Goal: Find contact information: Find contact information

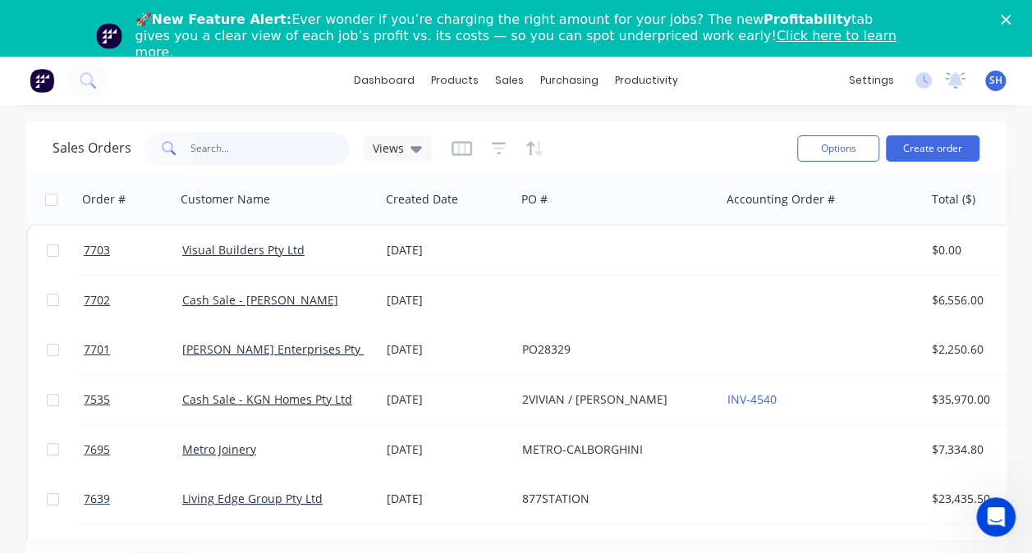
click at [259, 163] on input "text" at bounding box center [271, 148] width 160 height 33
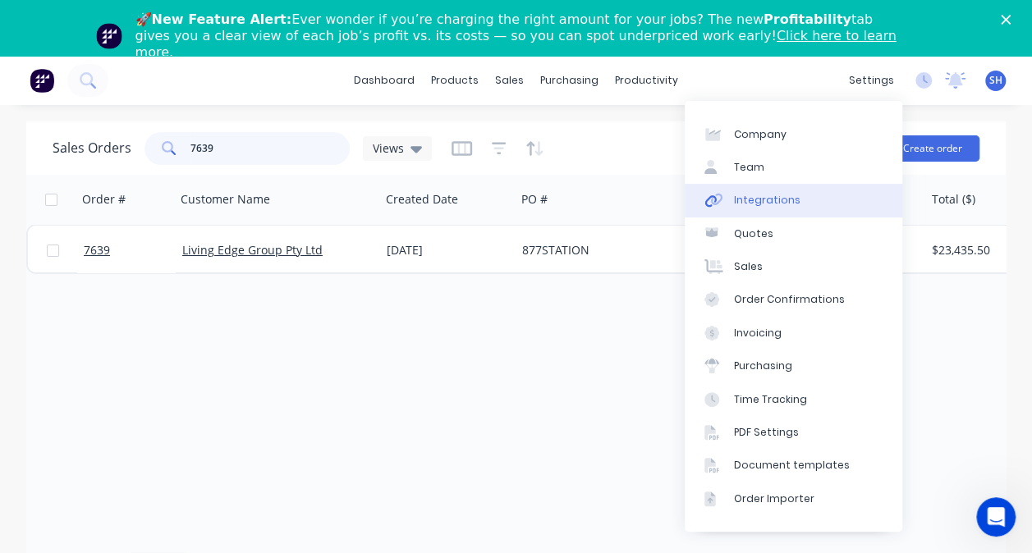
type input "7639"
click at [811, 209] on link "Integrations" at bounding box center [794, 200] width 218 height 33
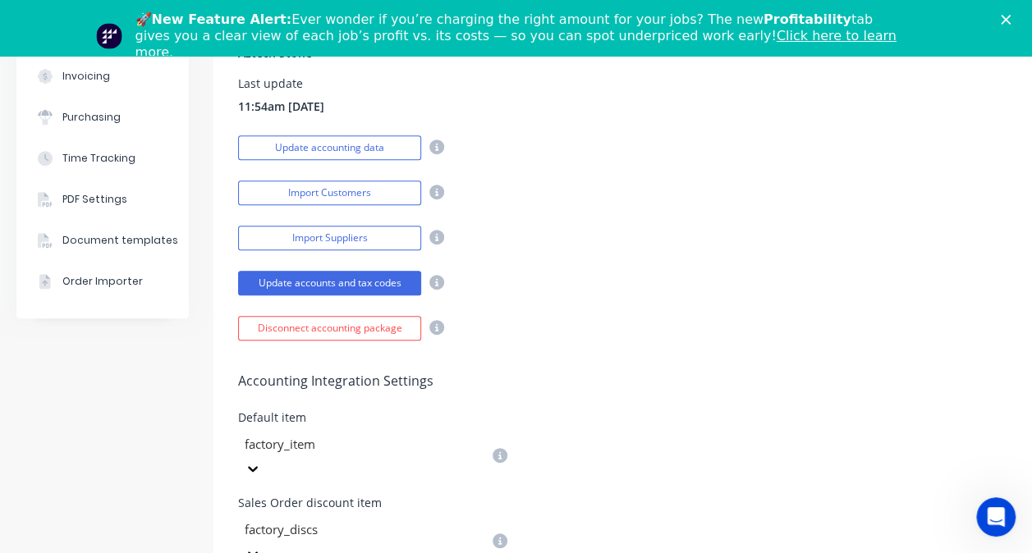
scroll to position [575, 0]
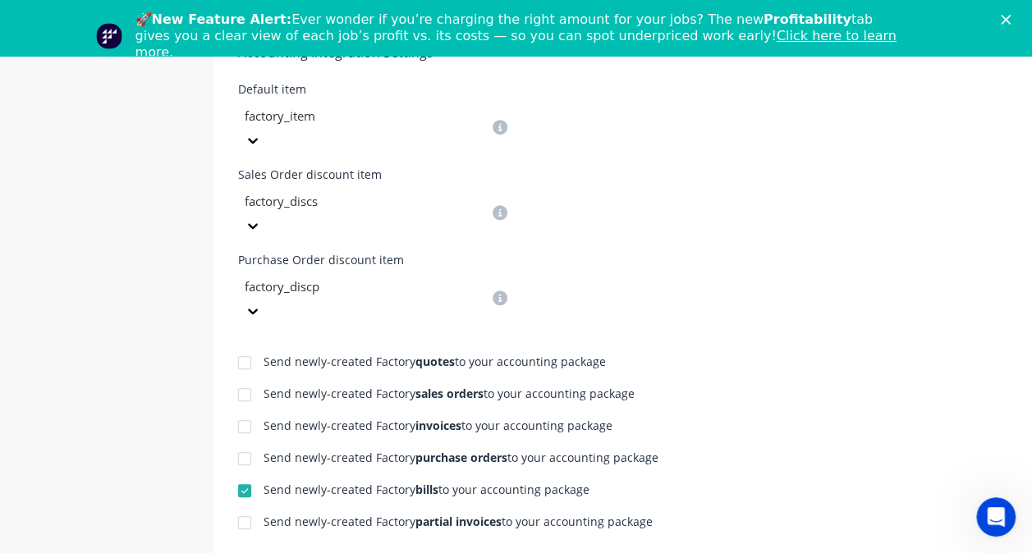
click at [241, 411] on div at bounding box center [244, 427] width 33 height 33
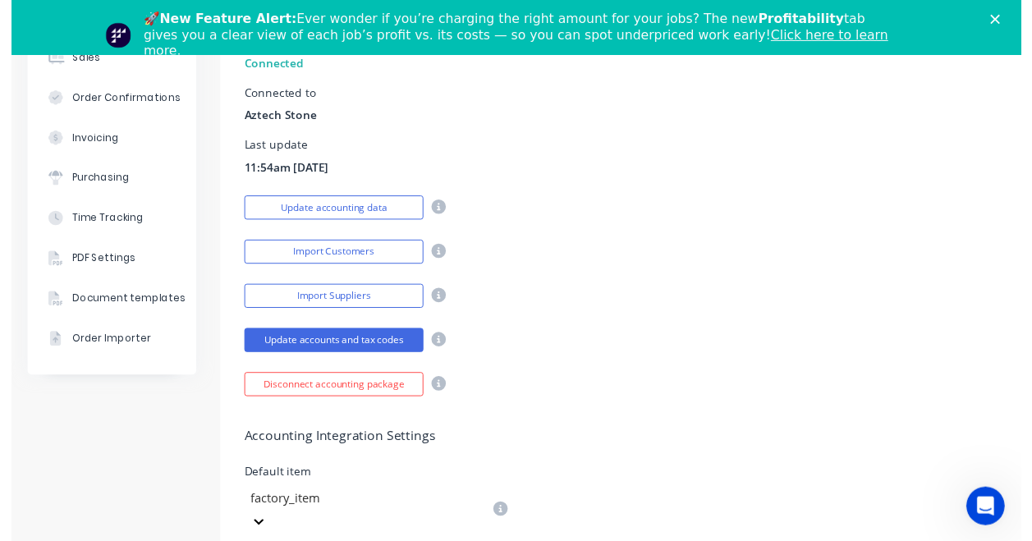
scroll to position [0, 0]
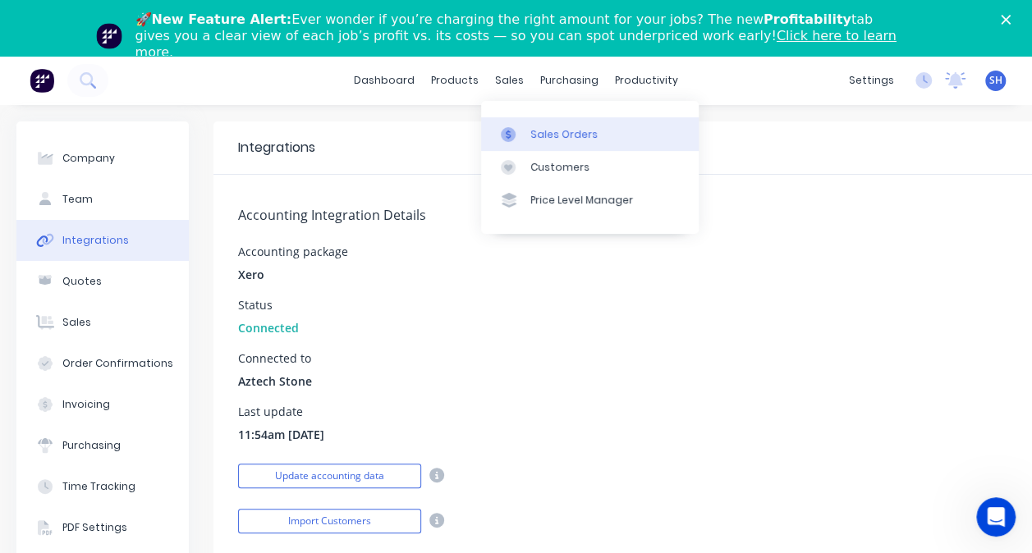
click at [568, 141] on link "Sales Orders" at bounding box center [590, 133] width 218 height 33
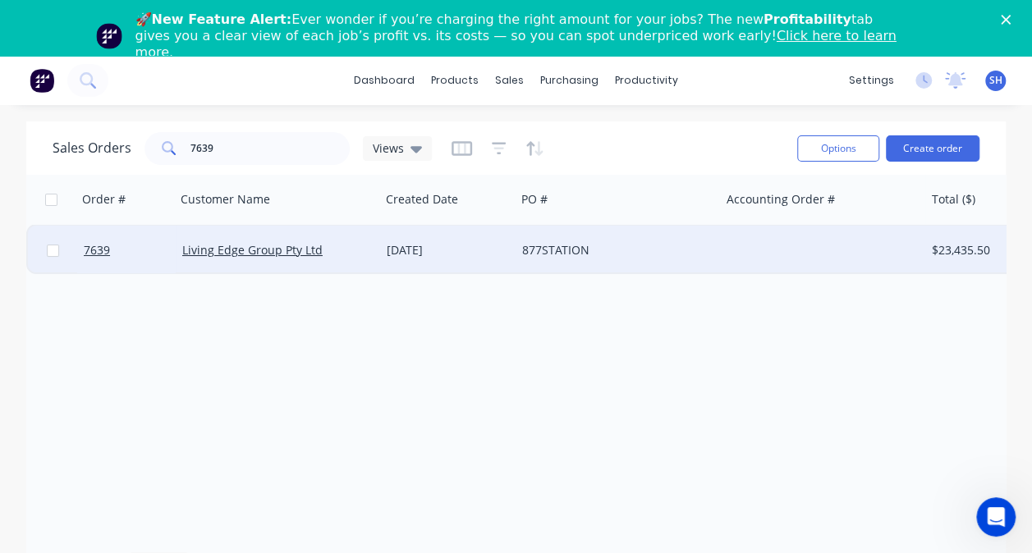
click at [544, 266] on div "877STATION" at bounding box center [618, 250] width 204 height 49
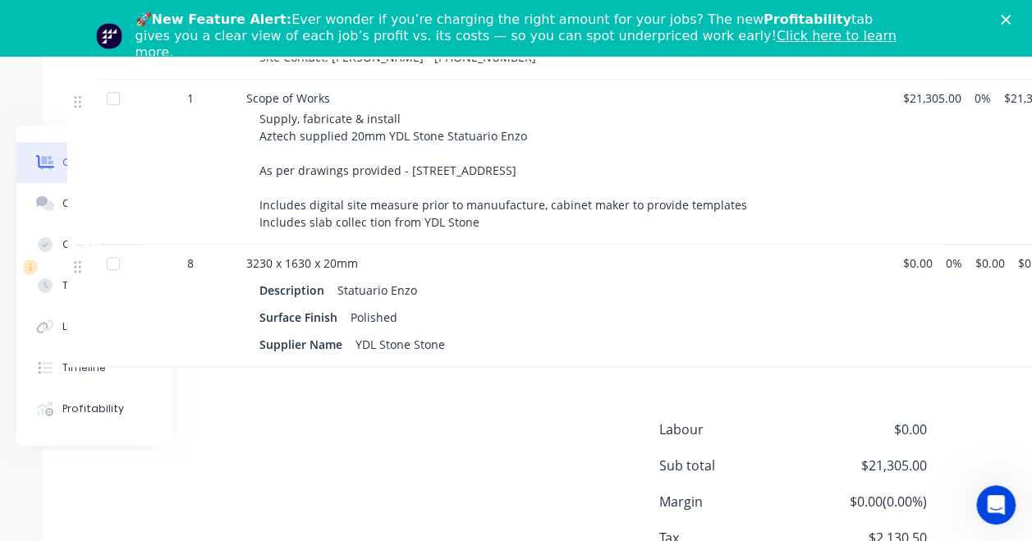
scroll to position [705, 154]
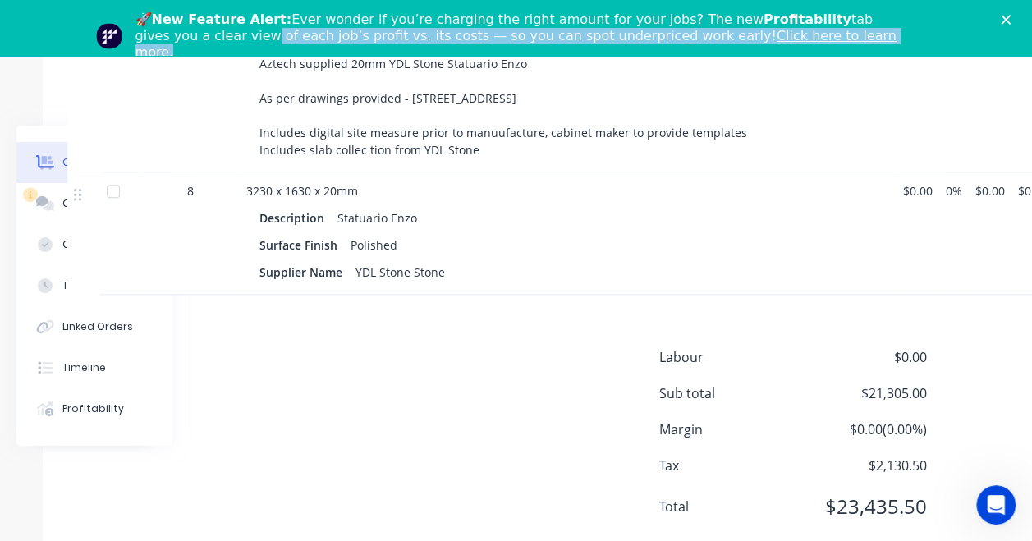
click at [1016, 17] on div "🚀 New Feature Alert: Ever wonder if you’re charging the right amount for your j…" at bounding box center [516, 36] width 1032 height 59
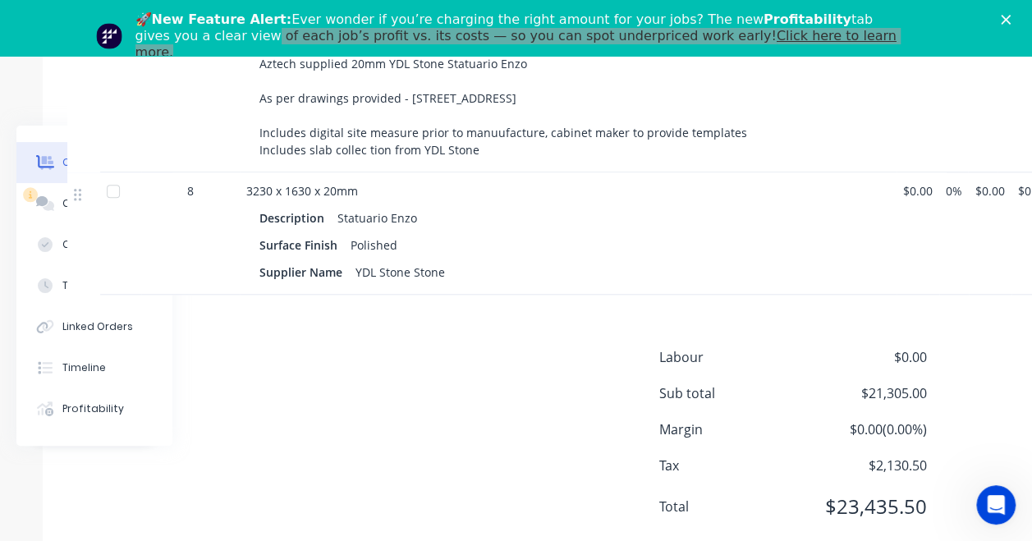
click at [718, 206] on div "Description Statuario Enzo" at bounding box center [567, 218] width 617 height 24
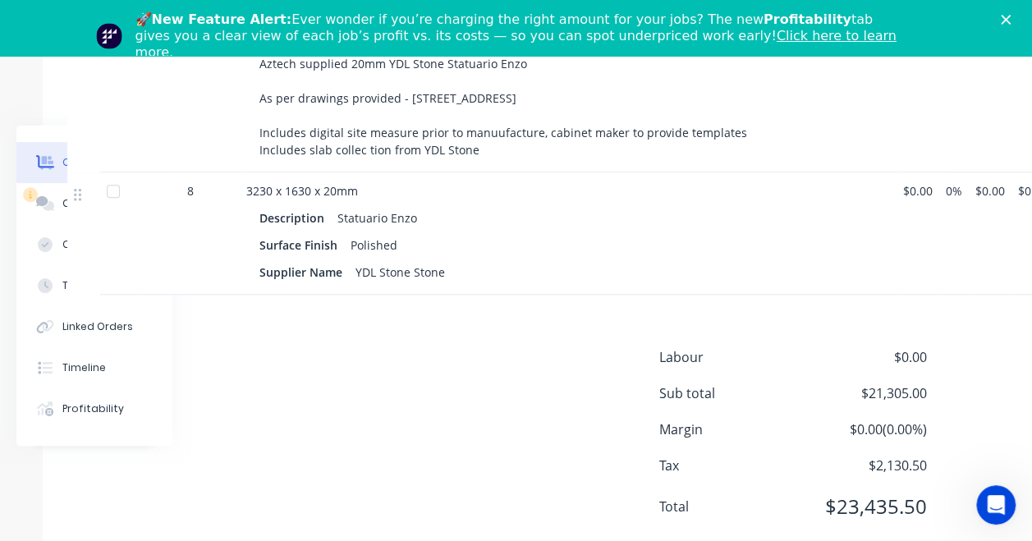
click at [1011, 21] on icon "Close" at bounding box center [1006, 20] width 10 height 10
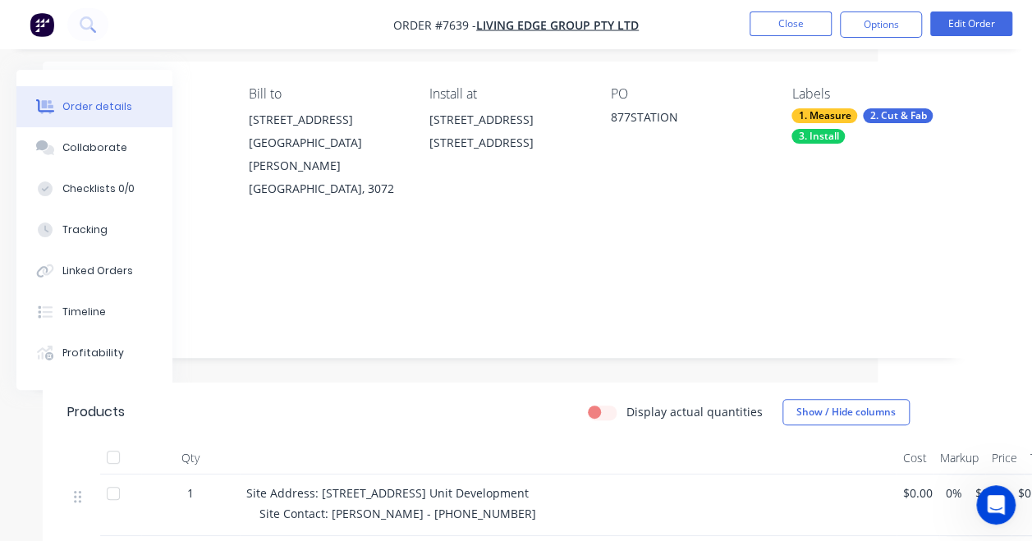
scroll to position [0, 154]
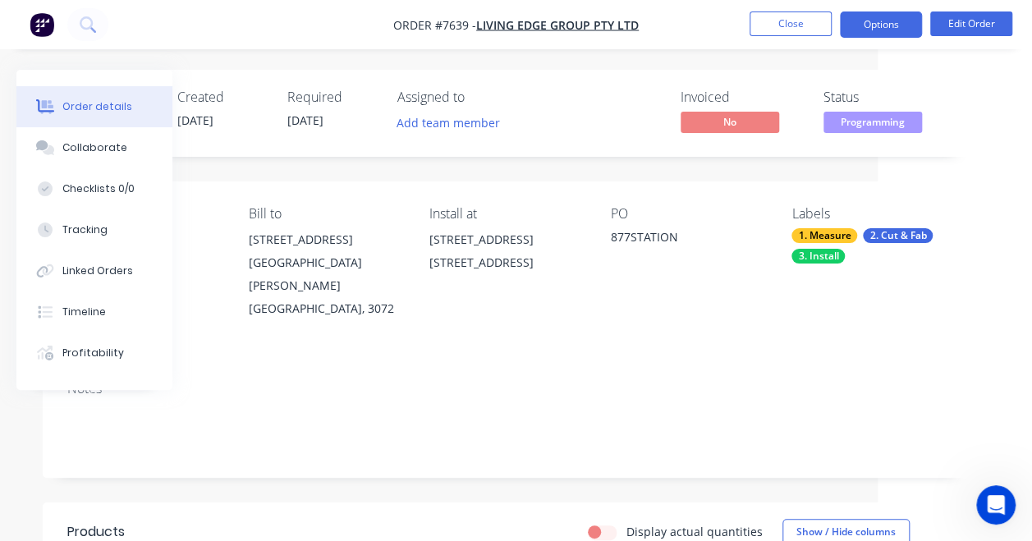
click at [881, 27] on button "Options" at bounding box center [881, 24] width 82 height 26
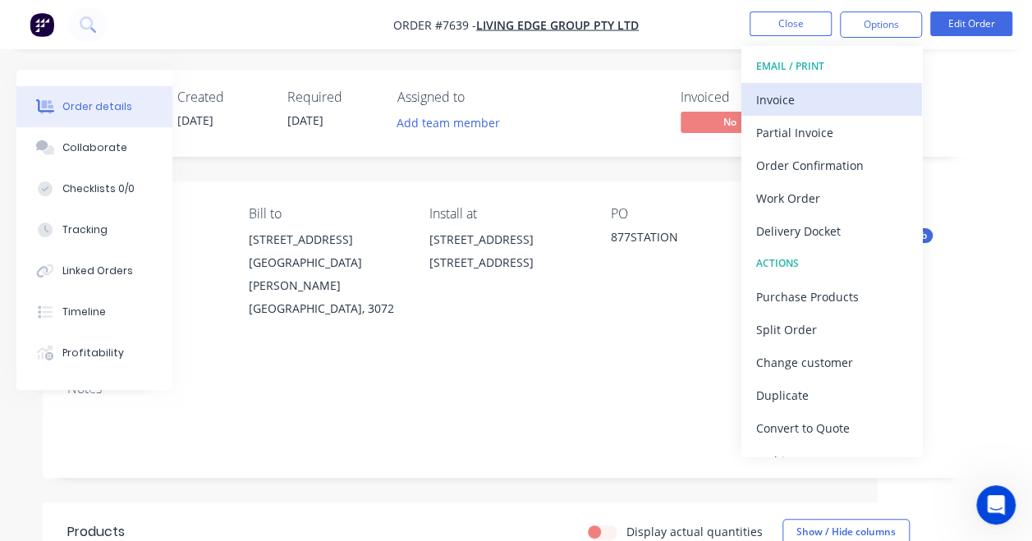
click at [822, 103] on div "Invoice" at bounding box center [831, 100] width 151 height 24
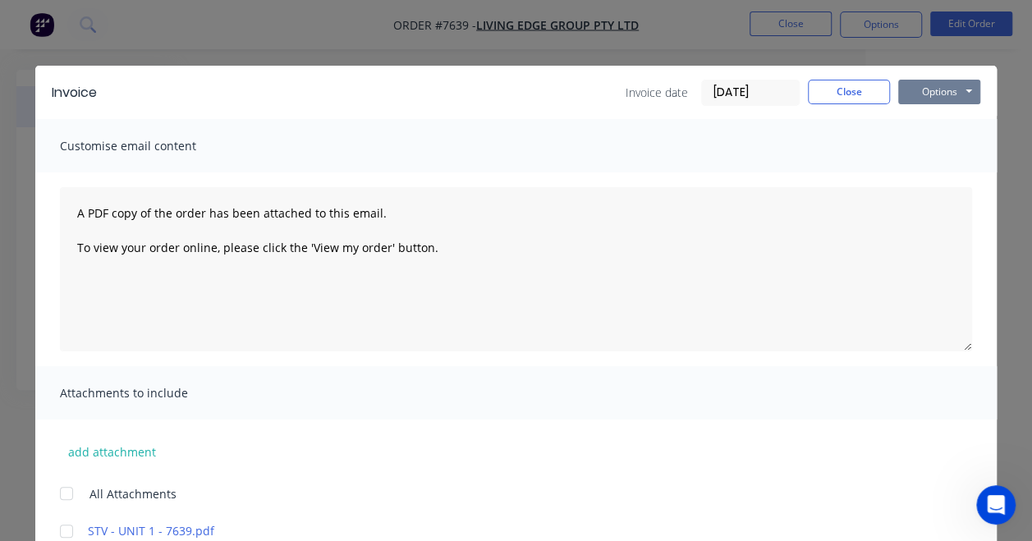
click at [926, 99] on button "Options" at bounding box center [939, 92] width 82 height 25
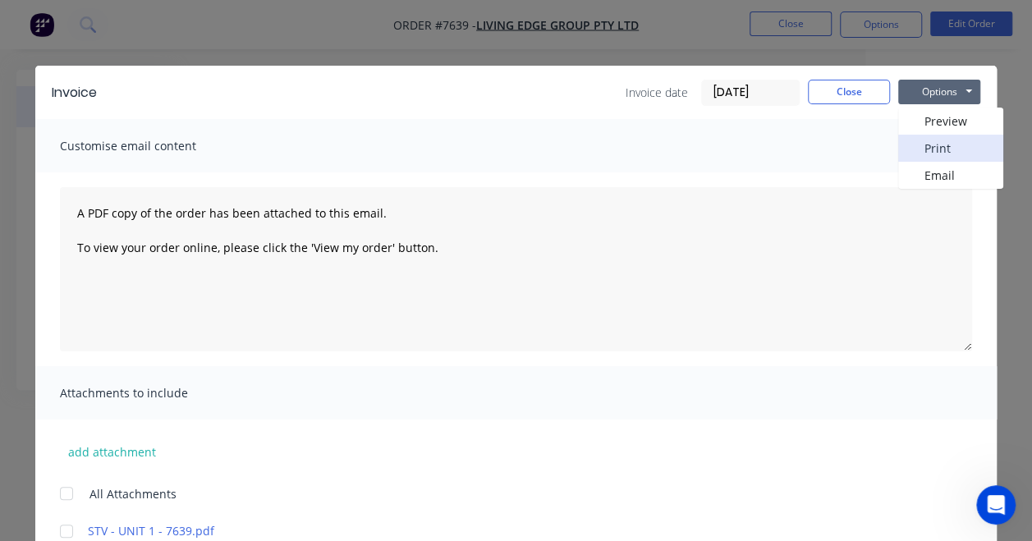
click at [920, 158] on button "Print" at bounding box center [950, 148] width 105 height 27
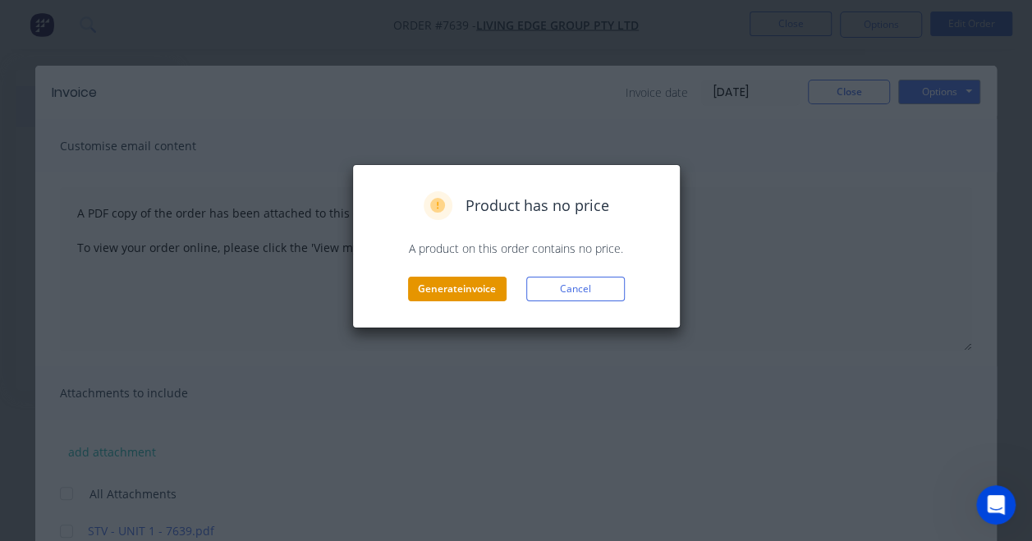
click at [484, 284] on button "Generate invoice" at bounding box center [457, 289] width 99 height 25
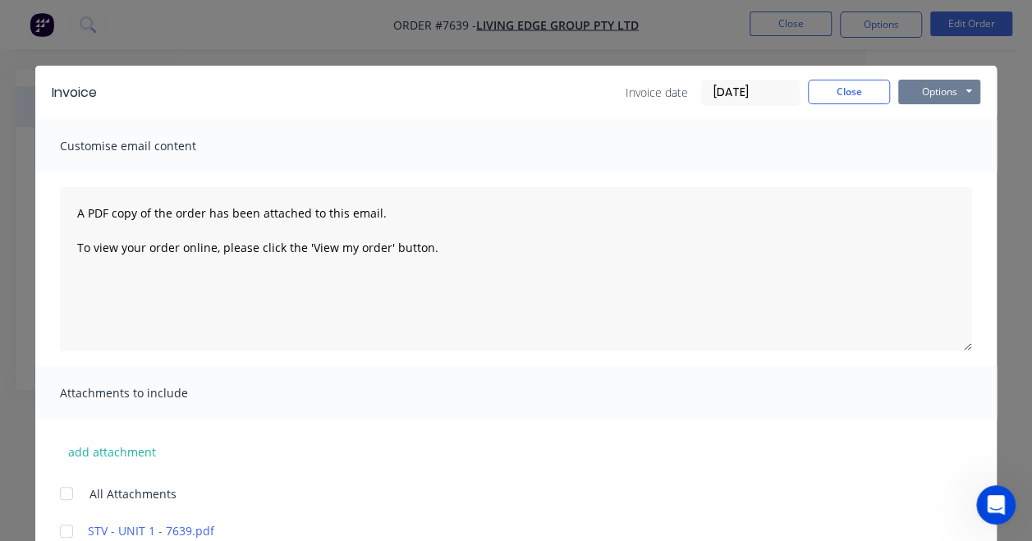
click at [903, 95] on button "Options" at bounding box center [939, 92] width 82 height 25
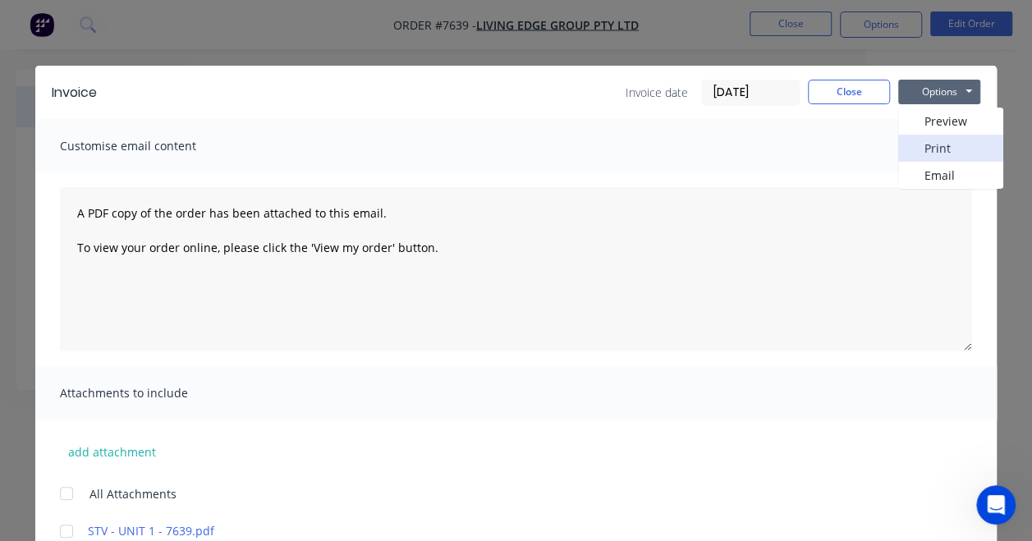
click at [916, 150] on button "Print" at bounding box center [950, 148] width 105 height 27
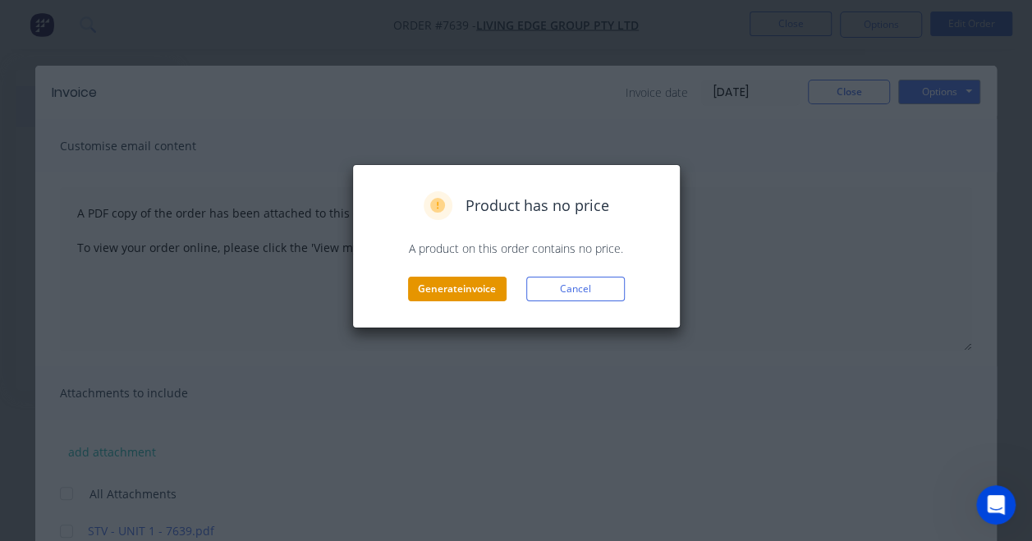
click at [460, 289] on button "Generate invoice" at bounding box center [457, 289] width 99 height 25
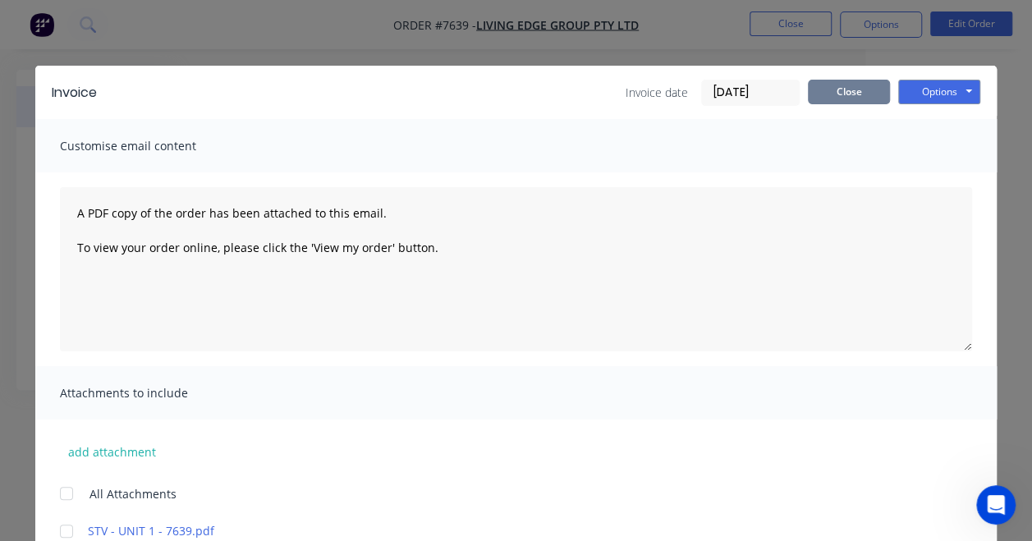
click at [844, 95] on button "Close" at bounding box center [849, 92] width 82 height 25
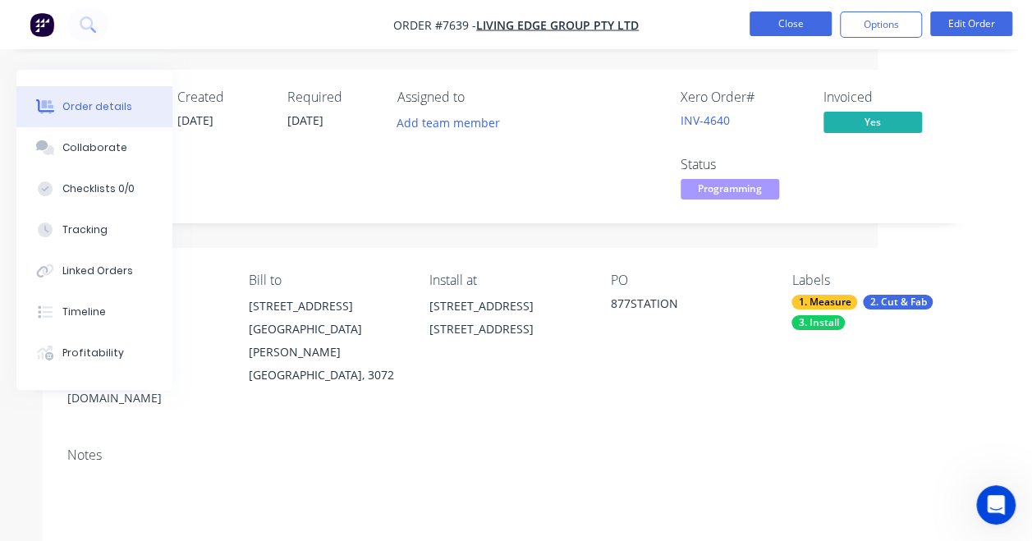
click at [777, 28] on button "Close" at bounding box center [791, 23] width 82 height 25
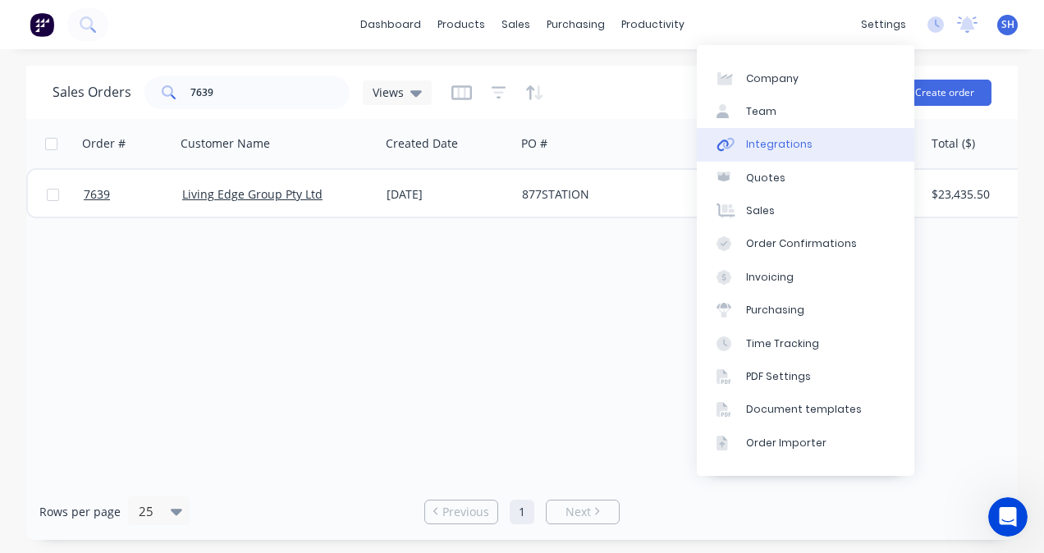
click at [782, 146] on div "Integrations" at bounding box center [779, 144] width 67 height 15
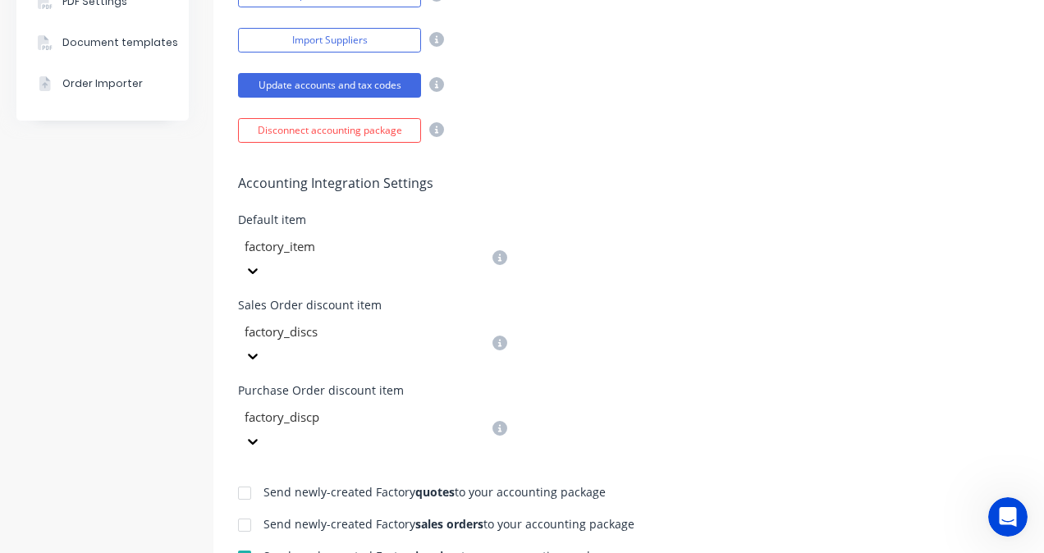
scroll to position [575, 0]
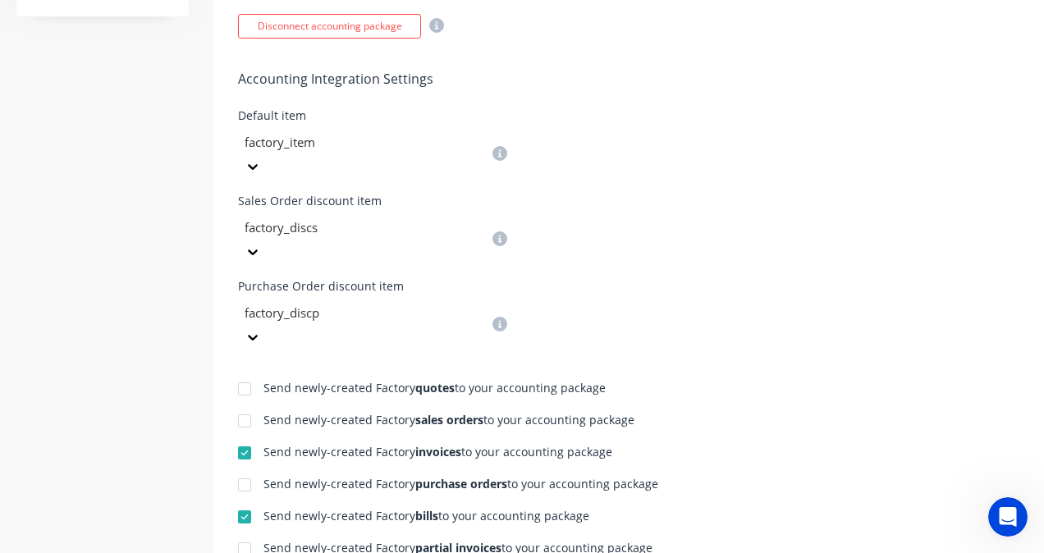
click at [247, 437] on div at bounding box center [244, 453] width 33 height 33
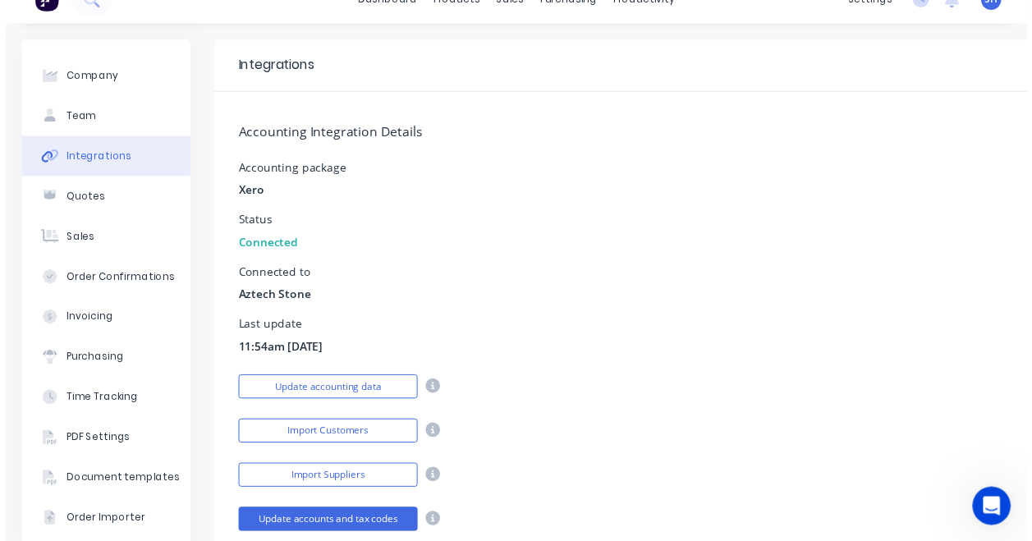
scroll to position [0, 0]
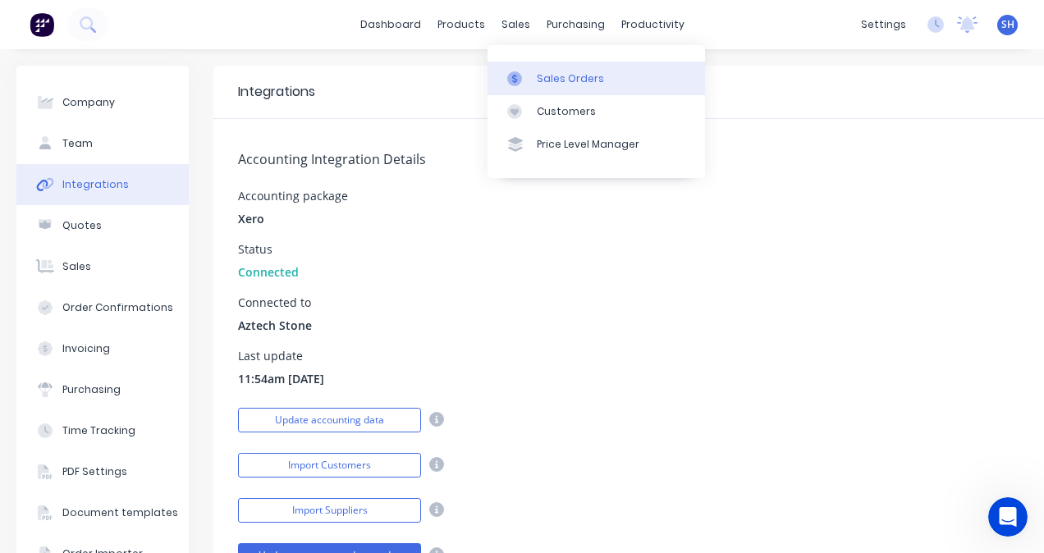
click at [558, 76] on div "Sales Orders" at bounding box center [570, 78] width 67 height 15
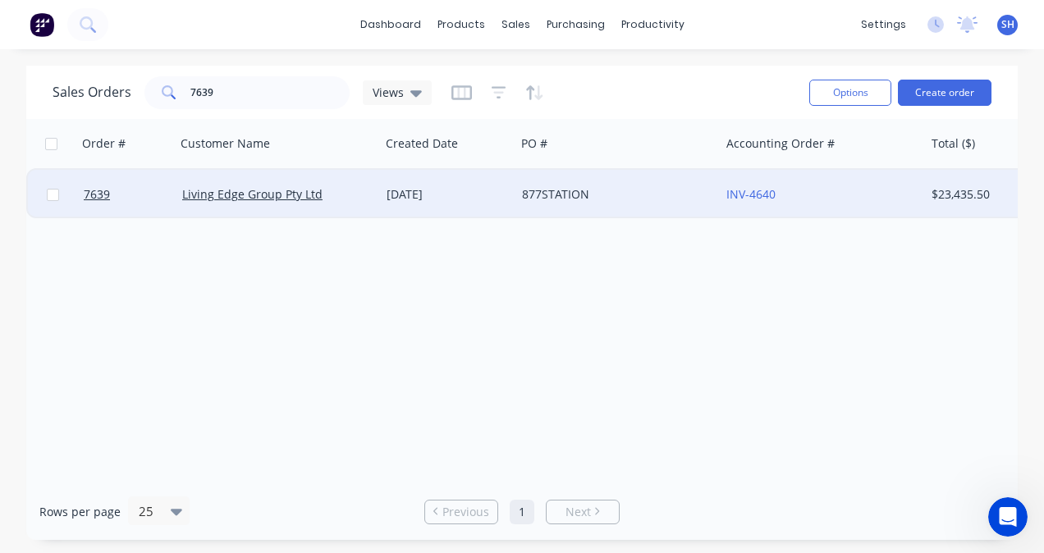
click at [374, 197] on div "Living Edge Group Pty Ltd" at bounding box center [278, 194] width 204 height 49
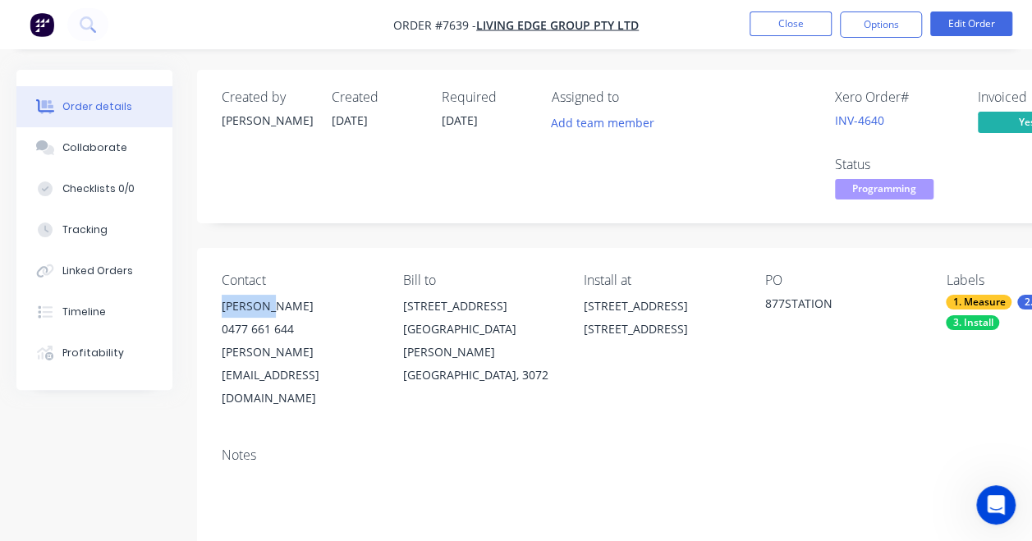
drag, startPoint x: 268, startPoint y: 309, endPoint x: 212, endPoint y: 309, distance: 55.8
click at [212, 309] on div "Contact [PERSON_NAME] [PHONE_NUMBER] [PERSON_NAME][EMAIL_ADDRESS][DOMAIN_NAME] …" at bounding box center [661, 341] width 929 height 186
copy div "[PERSON_NAME]"
drag, startPoint x: 387, startPoint y: 360, endPoint x: 213, endPoint y: 368, distance: 173.5
click at [213, 368] on div "Contact [PERSON_NAME] [PHONE_NUMBER] [PERSON_NAME][EMAIL_ADDRESS][DOMAIN_NAME] …" at bounding box center [661, 341] width 929 height 186
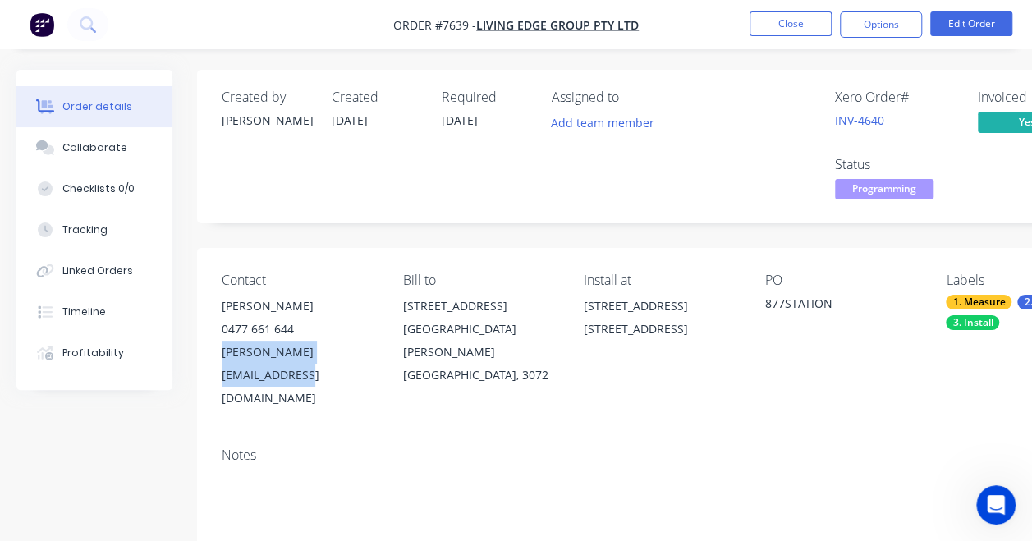
copy div "[PERSON_NAME][EMAIL_ADDRESS][DOMAIN_NAME]"
drag, startPoint x: 299, startPoint y: 328, endPoint x: 211, endPoint y: 340, distance: 88.6
click at [211, 340] on div "Contact [PERSON_NAME] [PHONE_NUMBER] [PERSON_NAME][EMAIL_ADDRESS][DOMAIN_NAME] …" at bounding box center [661, 341] width 929 height 186
copy div "0477 661 644"
